Goal: Task Accomplishment & Management: Manage account settings

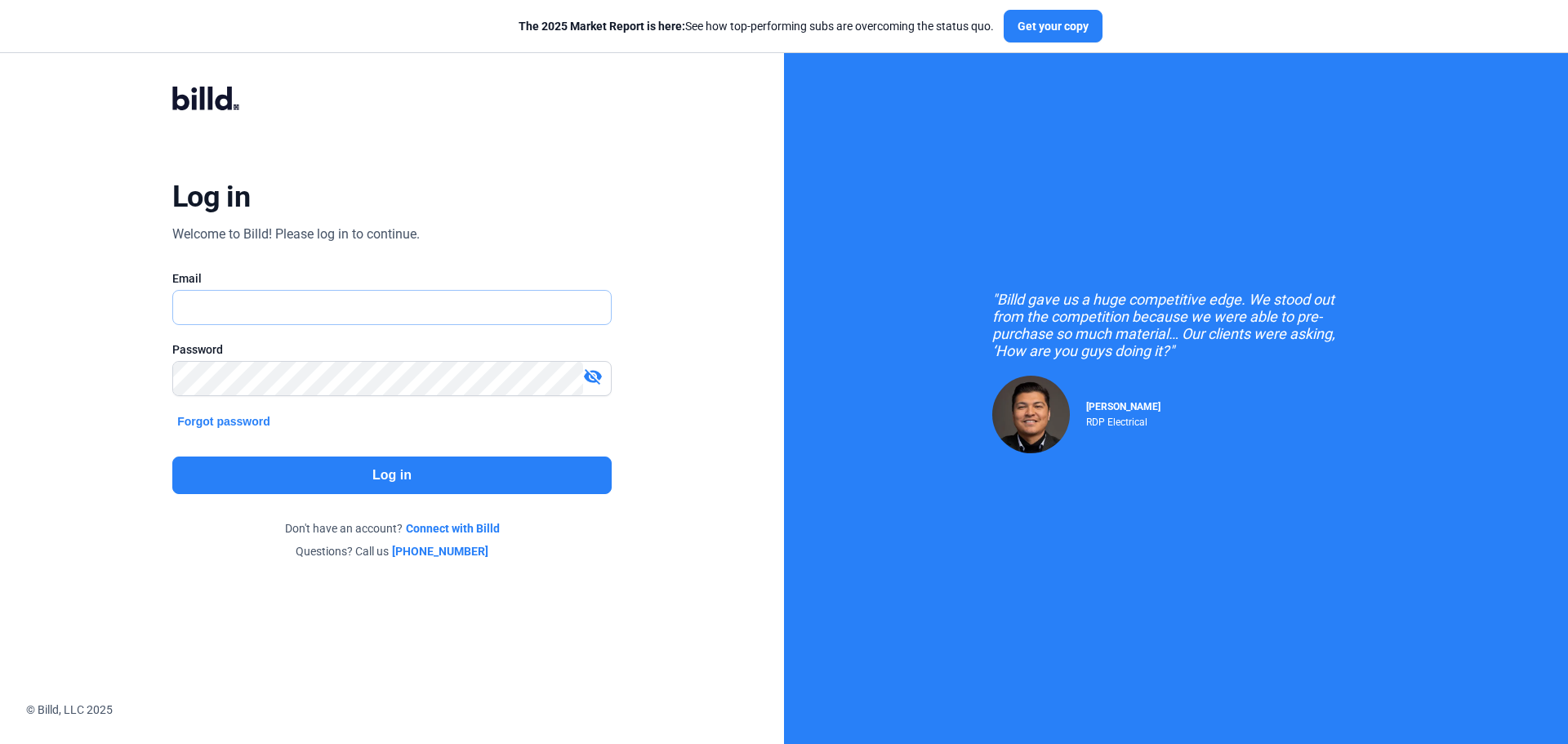
click at [405, 310] on input "text" at bounding box center [383, 307] width 420 height 33
type input "[EMAIL_ADDRESS][DOMAIN_NAME]"
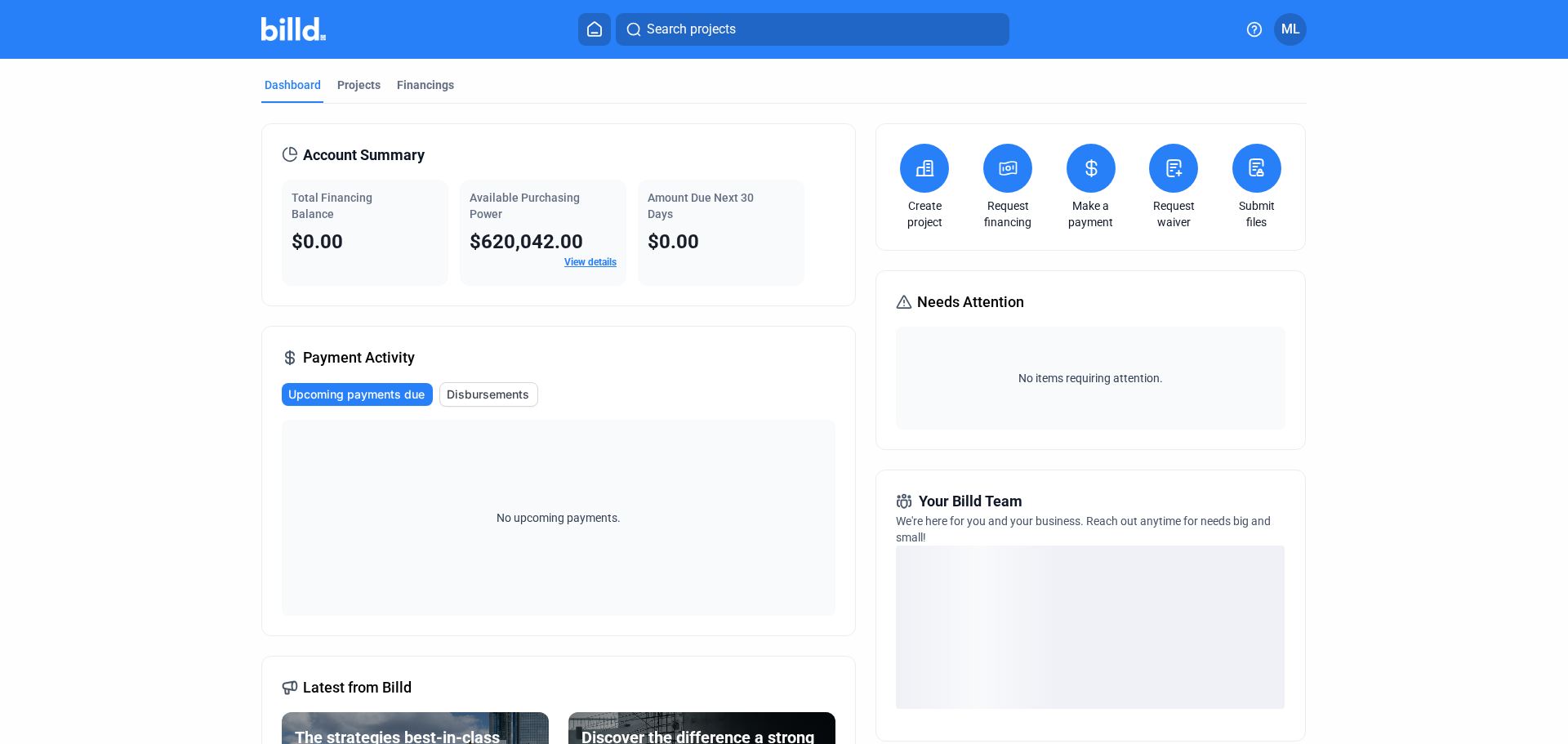
click at [1262, 169] on icon at bounding box center [1257, 167] width 21 height 20
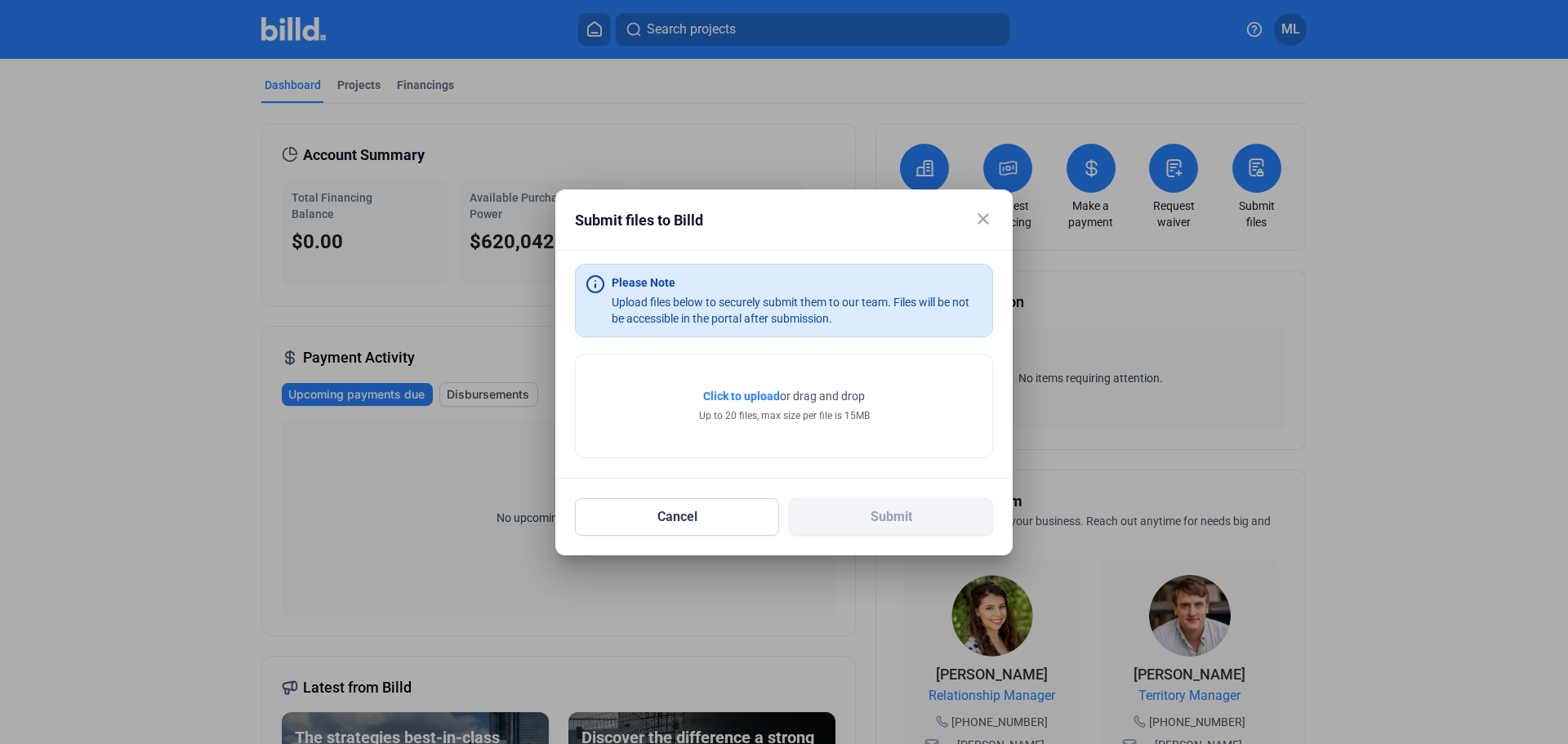
click at [964, 221] on div "close Submit files to Billd" at bounding box center [784, 229] width 419 height 41
click at [979, 217] on mat-icon "close" at bounding box center [983, 218] width 20 height 20
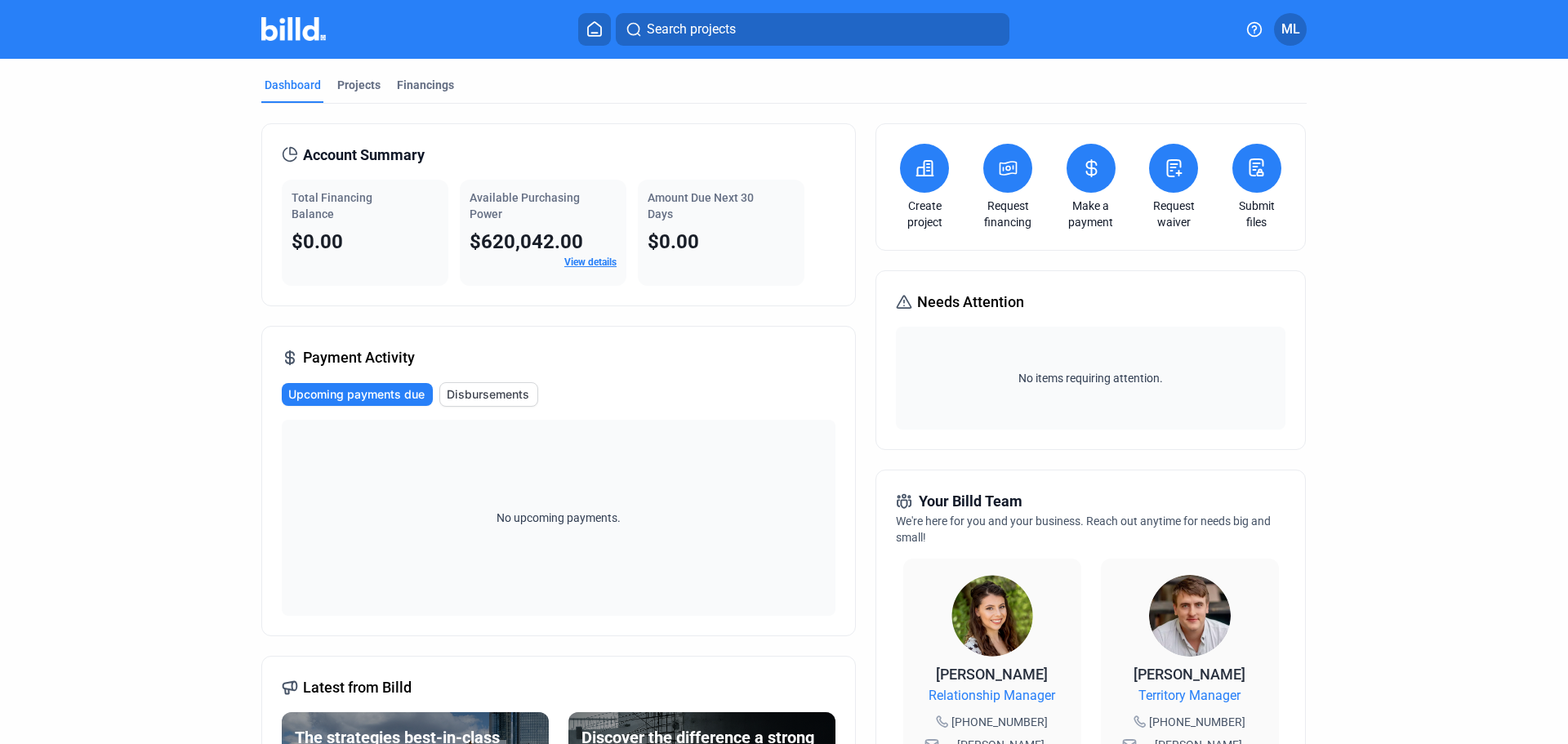
click at [1291, 32] on span "ML" at bounding box center [1291, 29] width 19 height 20
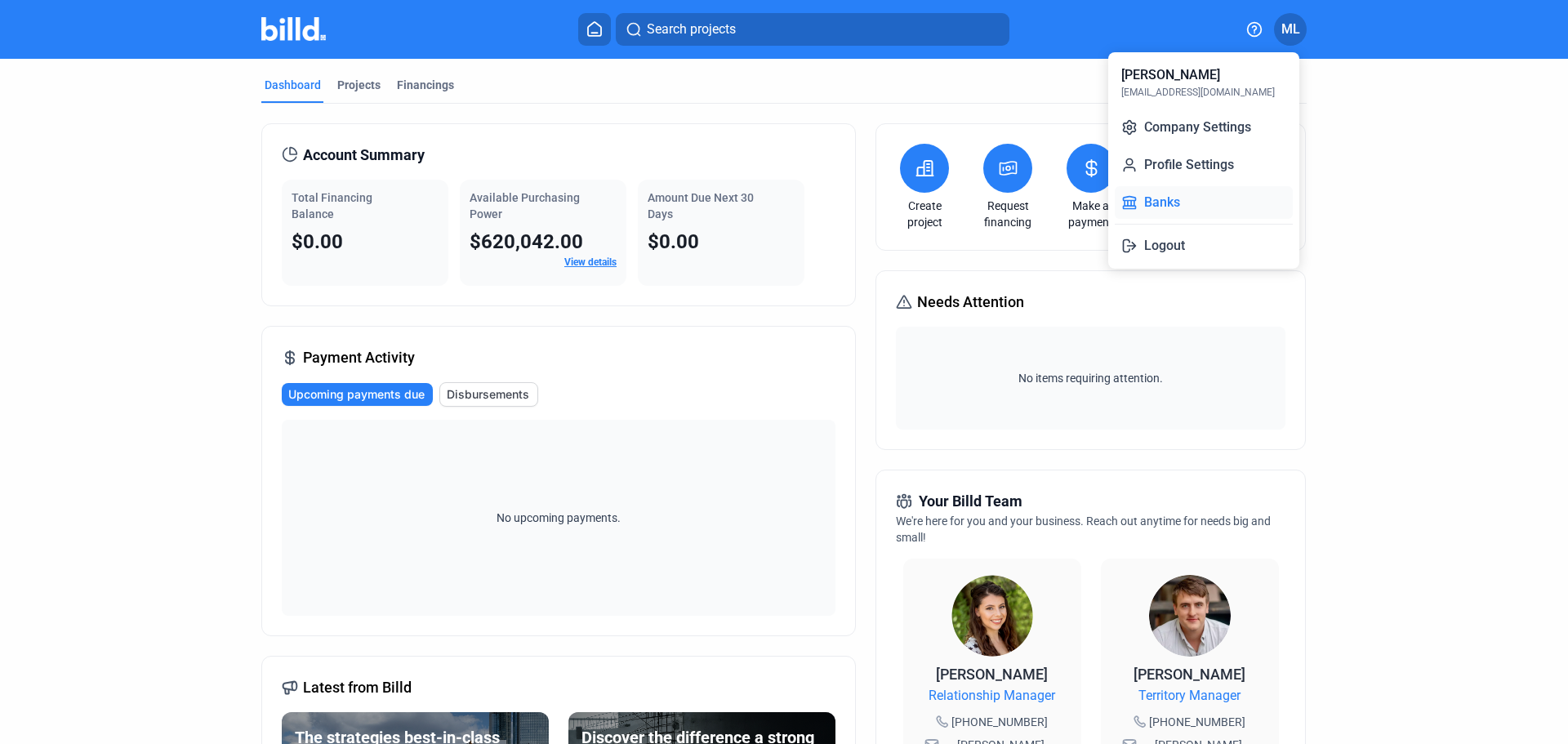
click at [1167, 195] on button "Banks" at bounding box center [1204, 202] width 178 height 32
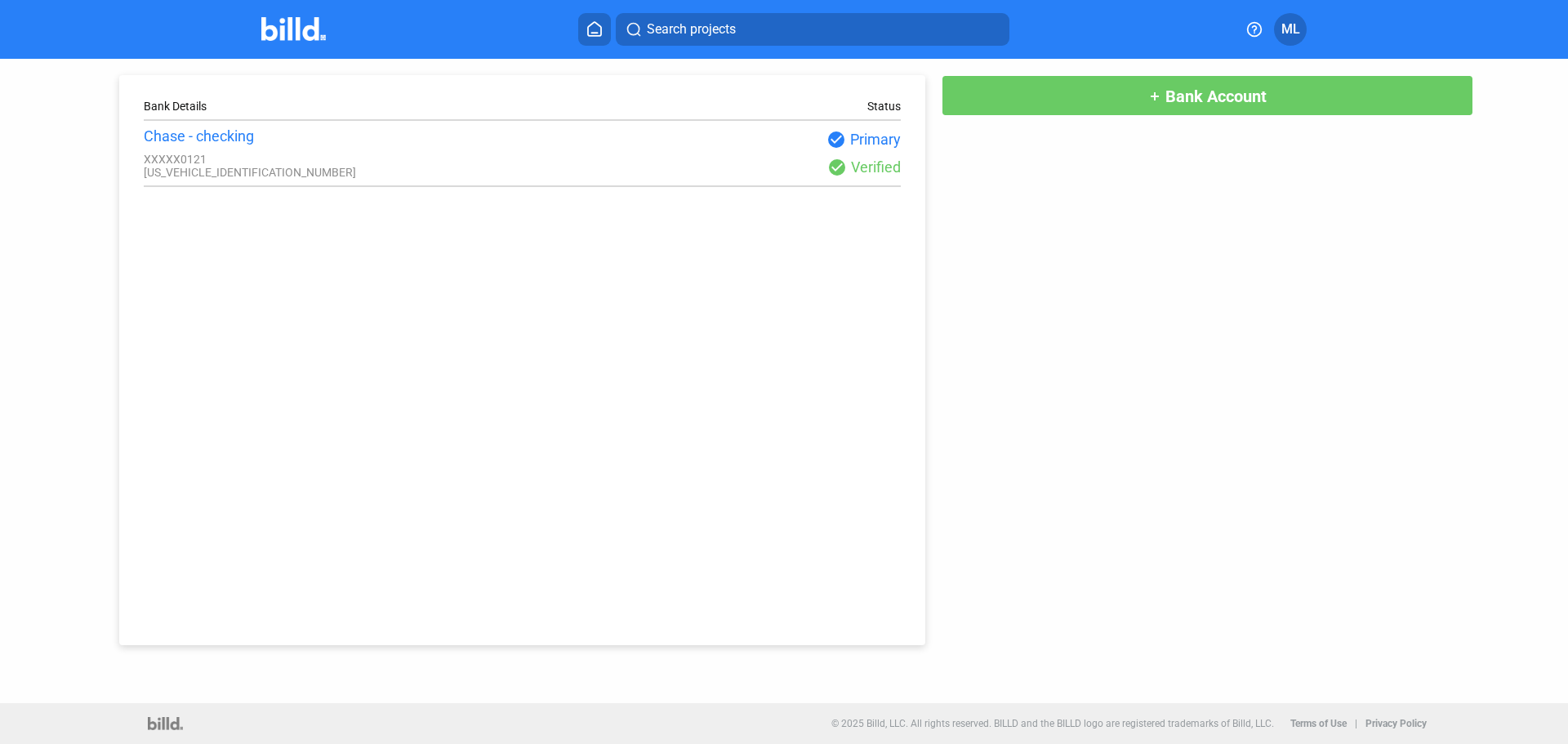
drag, startPoint x: 1489, startPoint y: 279, endPoint x: 1449, endPoint y: 290, distance: 41.5
click at [1490, 279] on div "Bank Details Status Chase - checking XXXXX0121 [US_VEHICLE_IDENTIFICATION_NUMBE…" at bounding box center [784, 381] width 1568 height 644
